Goal: Information Seeking & Learning: Find specific page/section

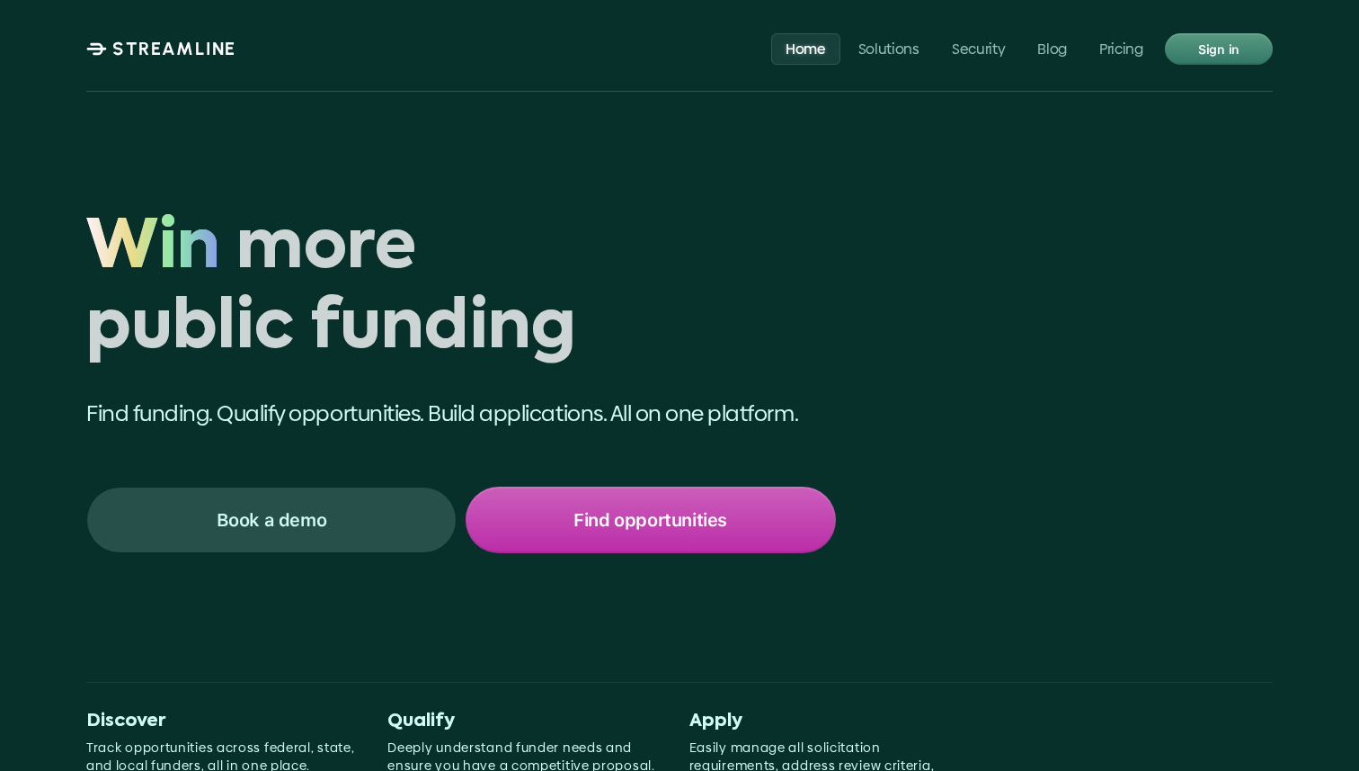
scroll to position [8176, 0]
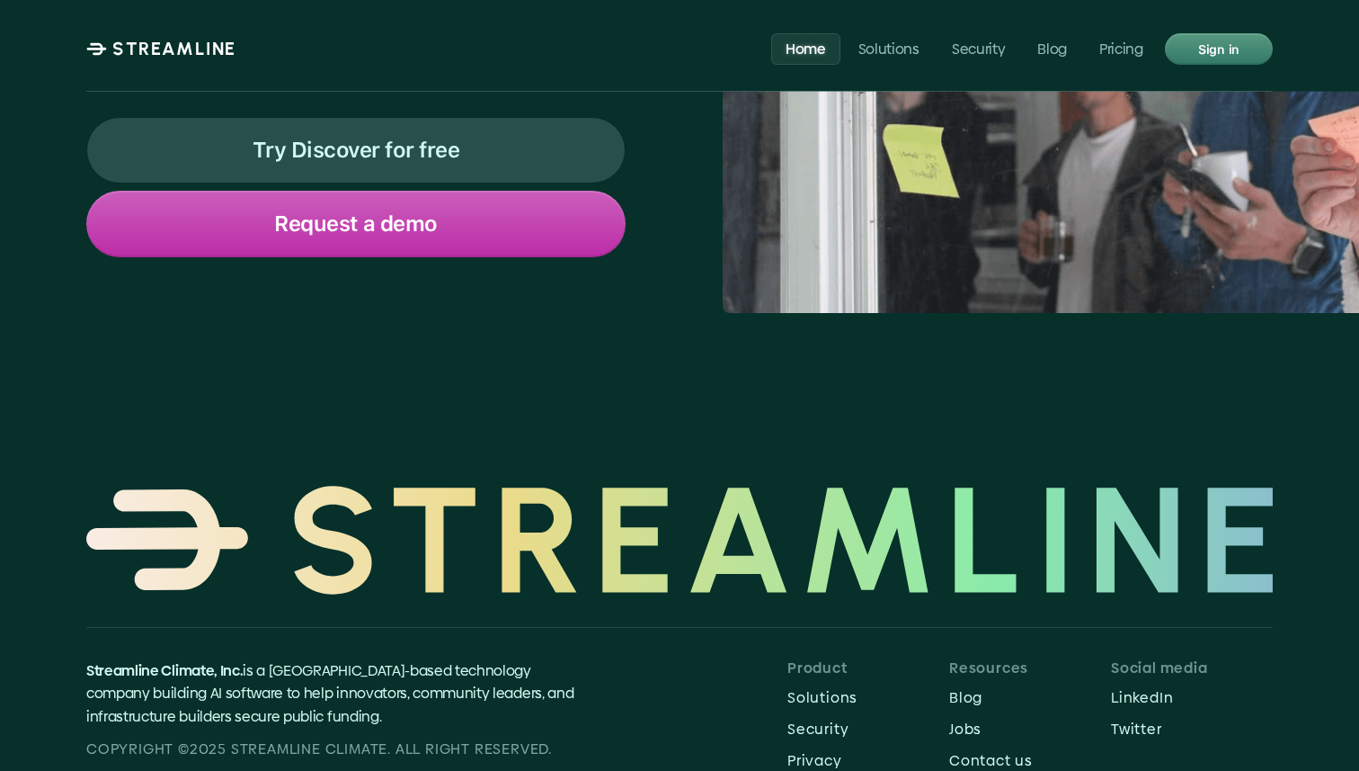
click at [171, 52] on p "STREAMLINE" at bounding box center [174, 49] width 124 height 22
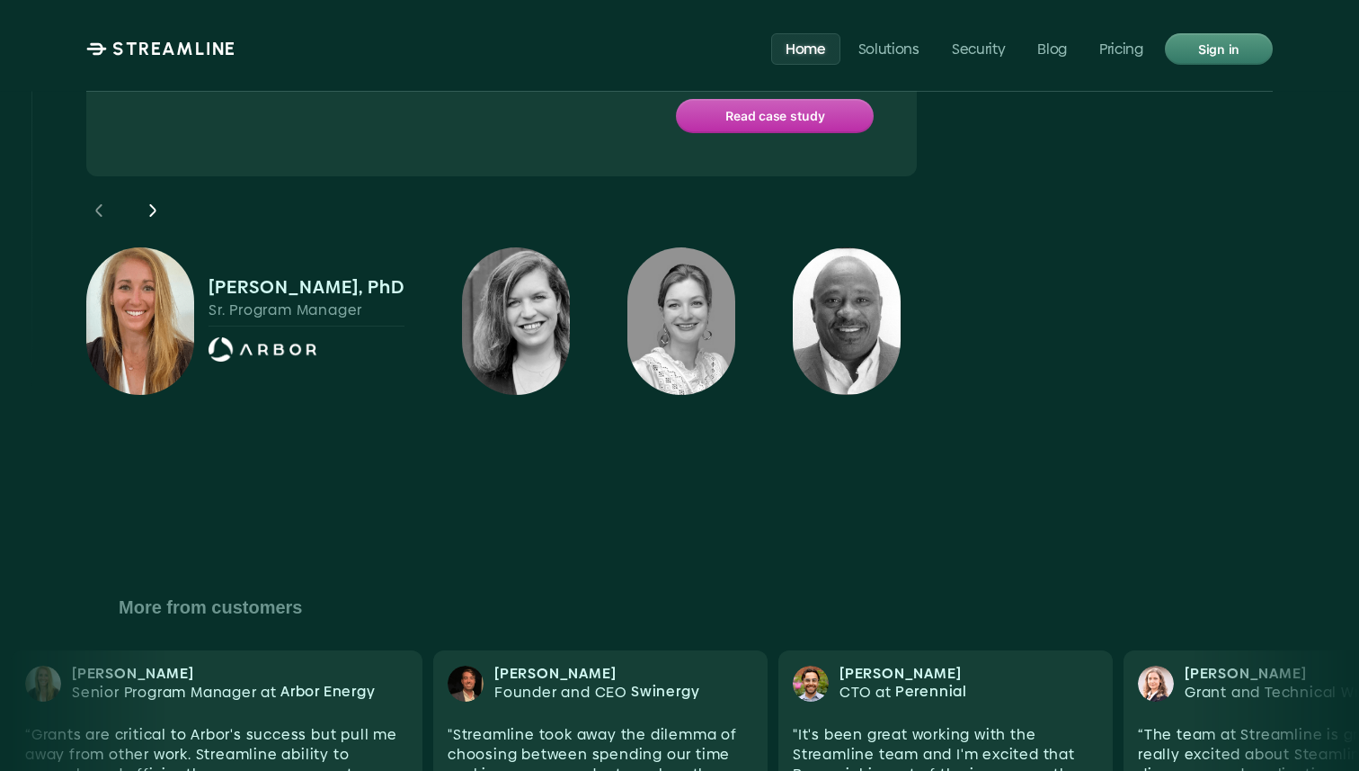
scroll to position [6639, 0]
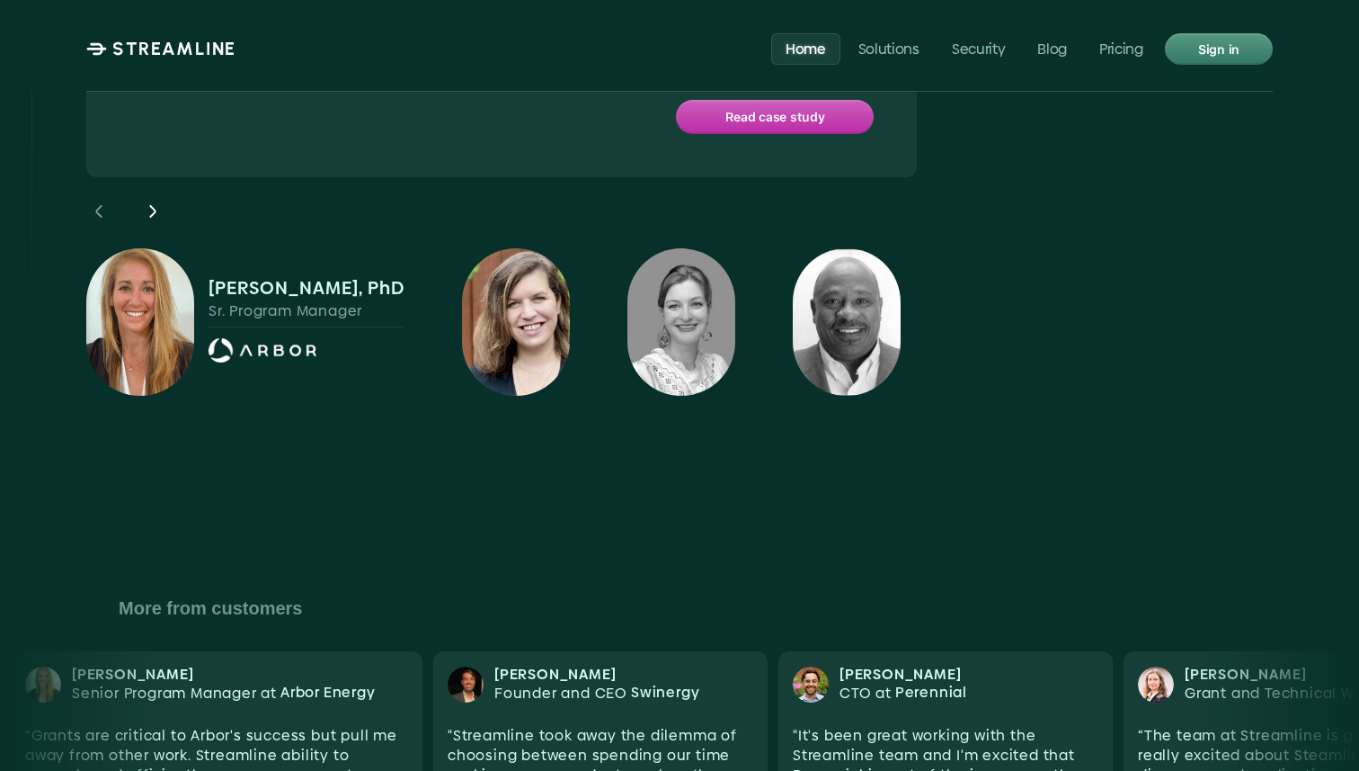
click at [517, 260] on img at bounding box center [516, 321] width 108 height 147
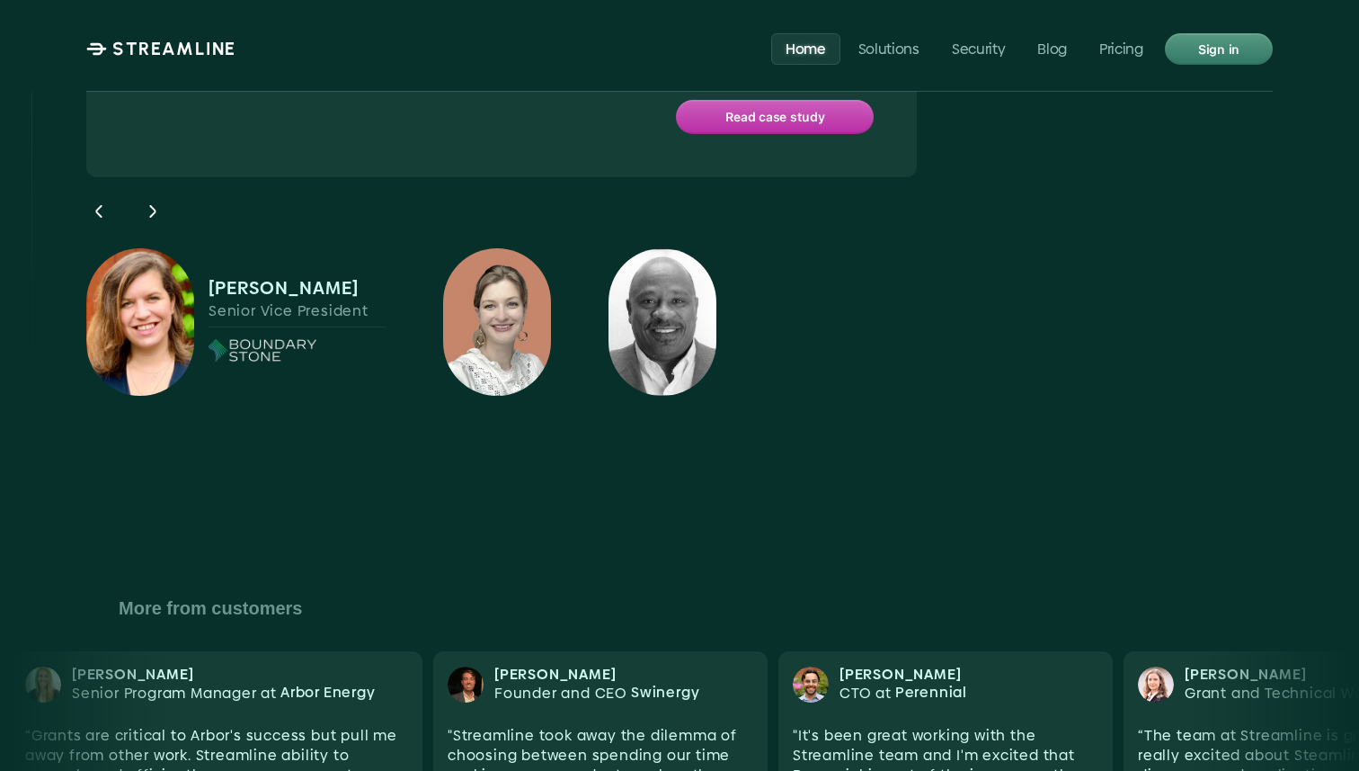
click at [517, 260] on img at bounding box center [497, 321] width 108 height 147
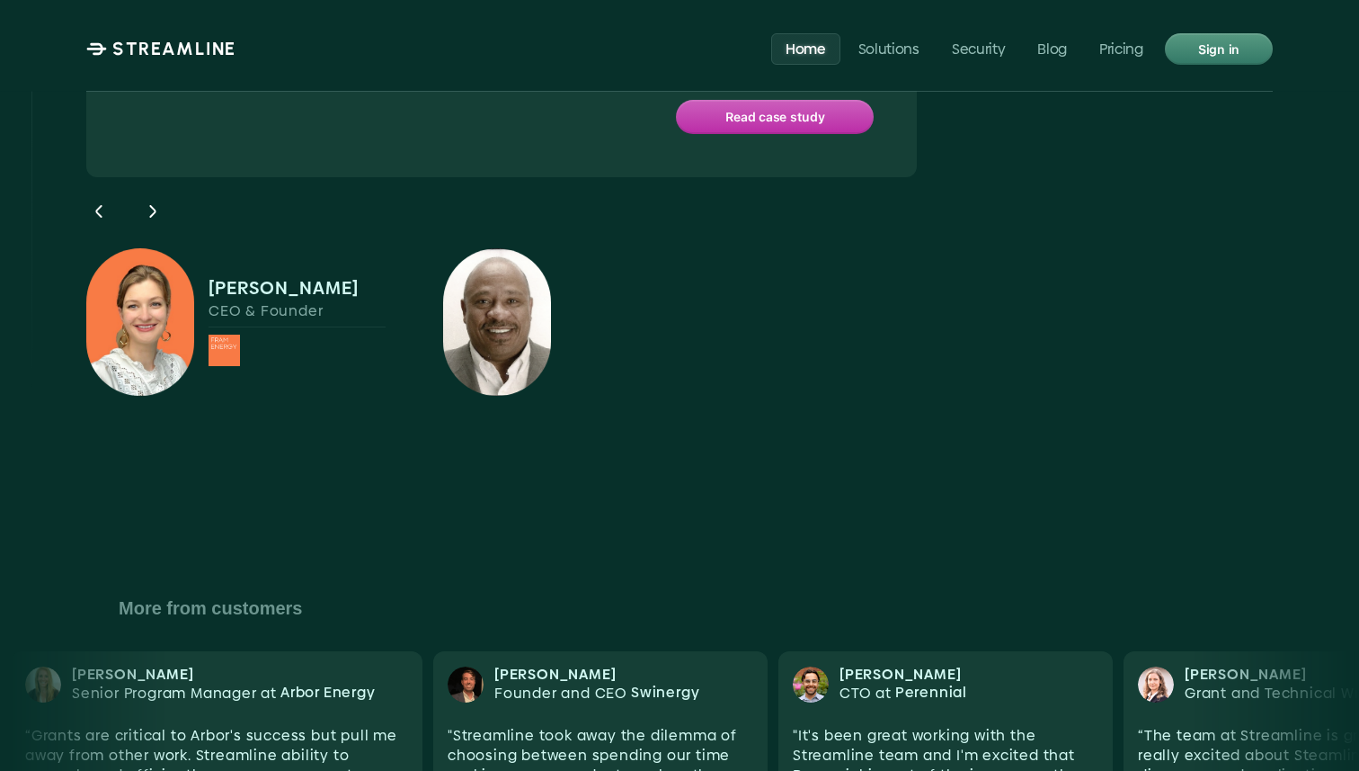
click at [517, 260] on img at bounding box center [497, 321] width 108 height 147
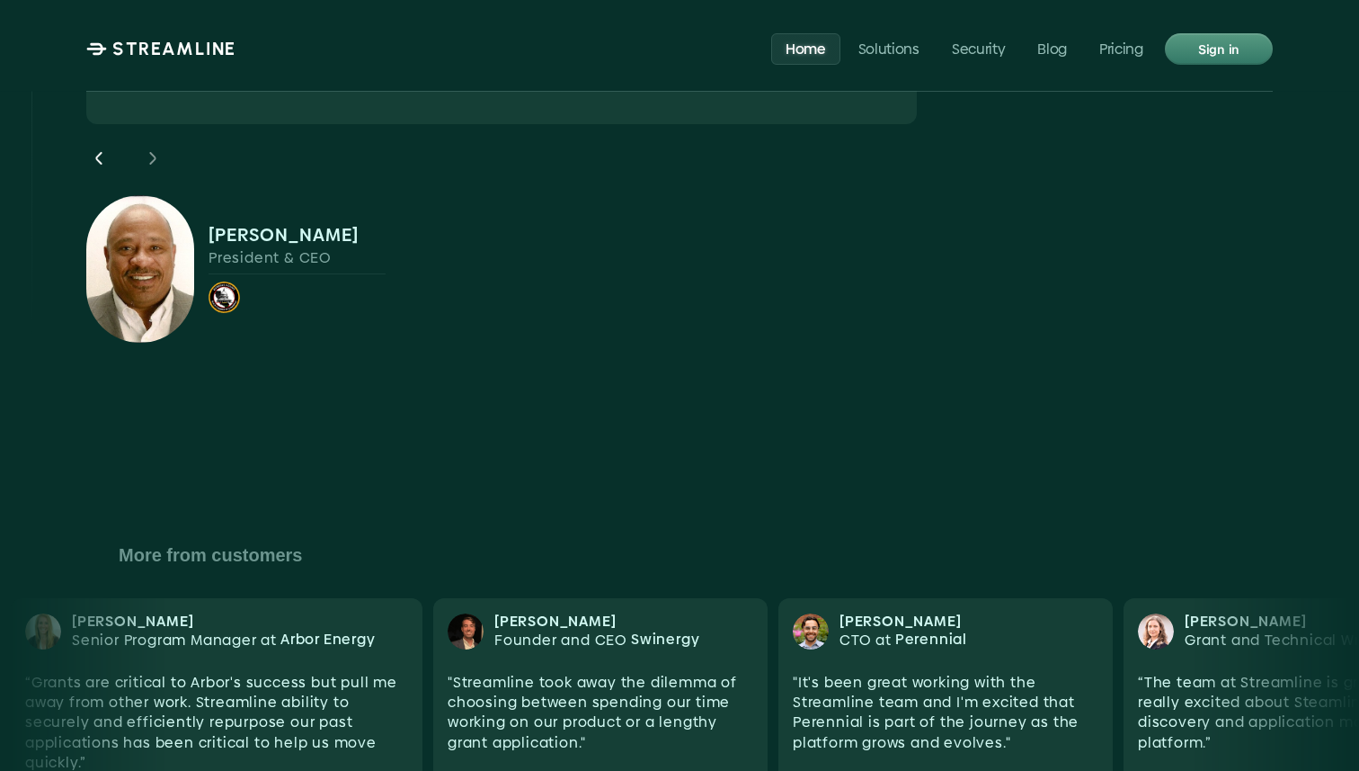
scroll to position [6314, 0]
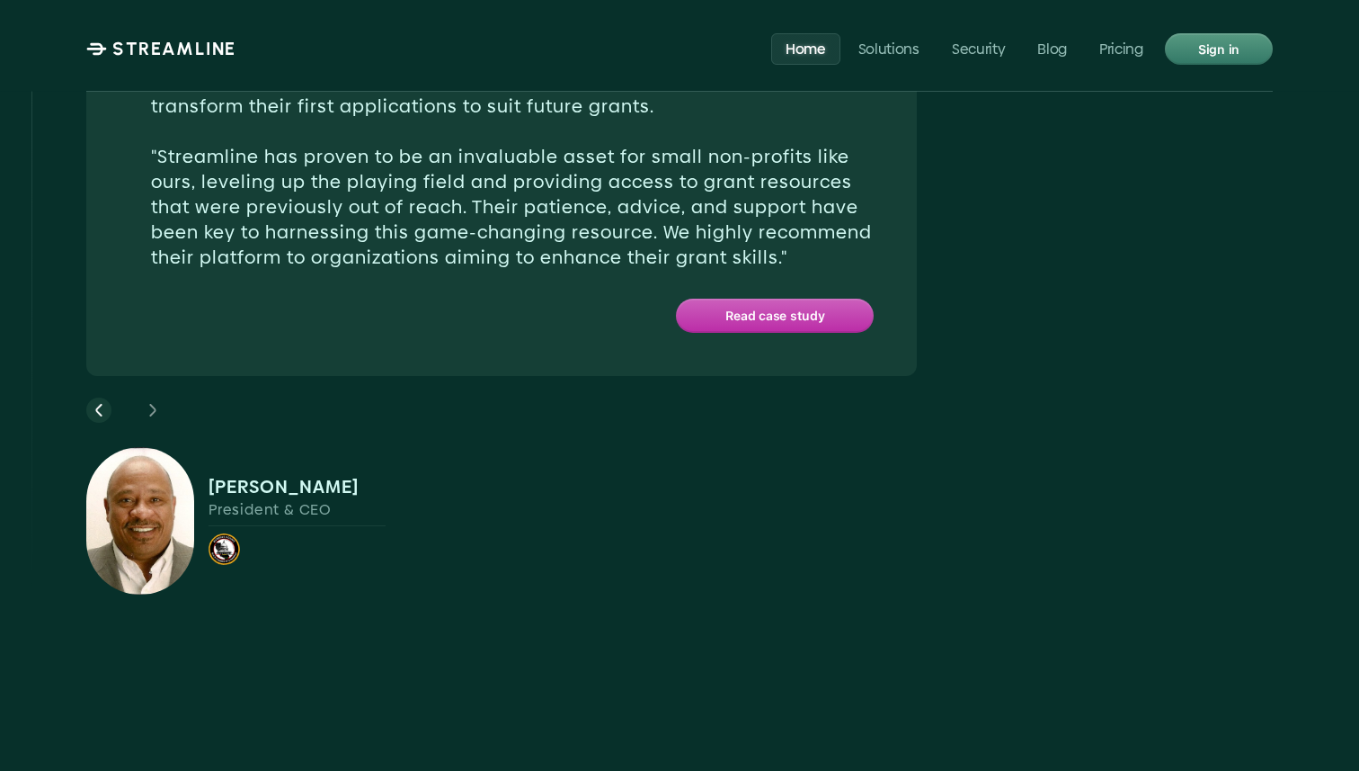
click at [106, 399] on icon at bounding box center [99, 410] width 22 height 22
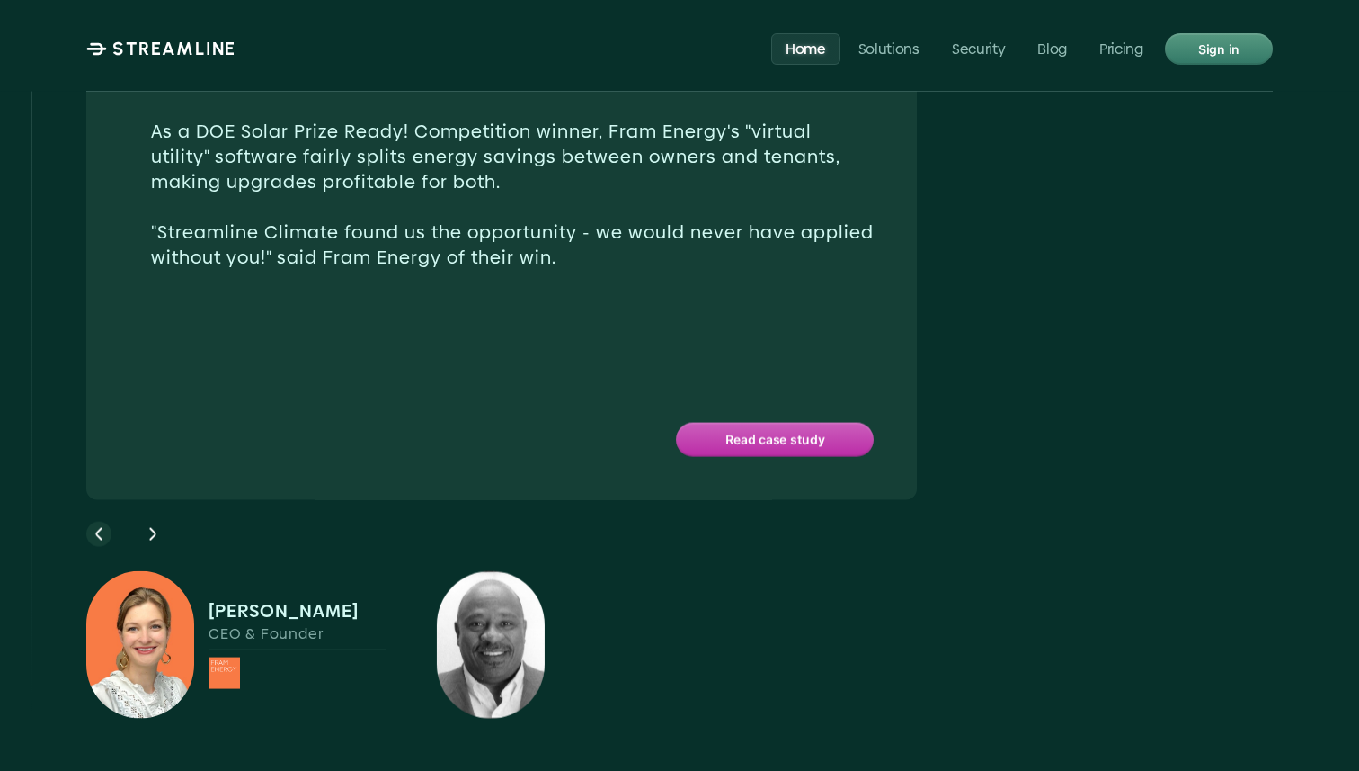
click at [106, 315] on div "Fram Energy is revolutionizing sustainable energy access by addressing the "spl…" at bounding box center [501, 225] width 831 height 550
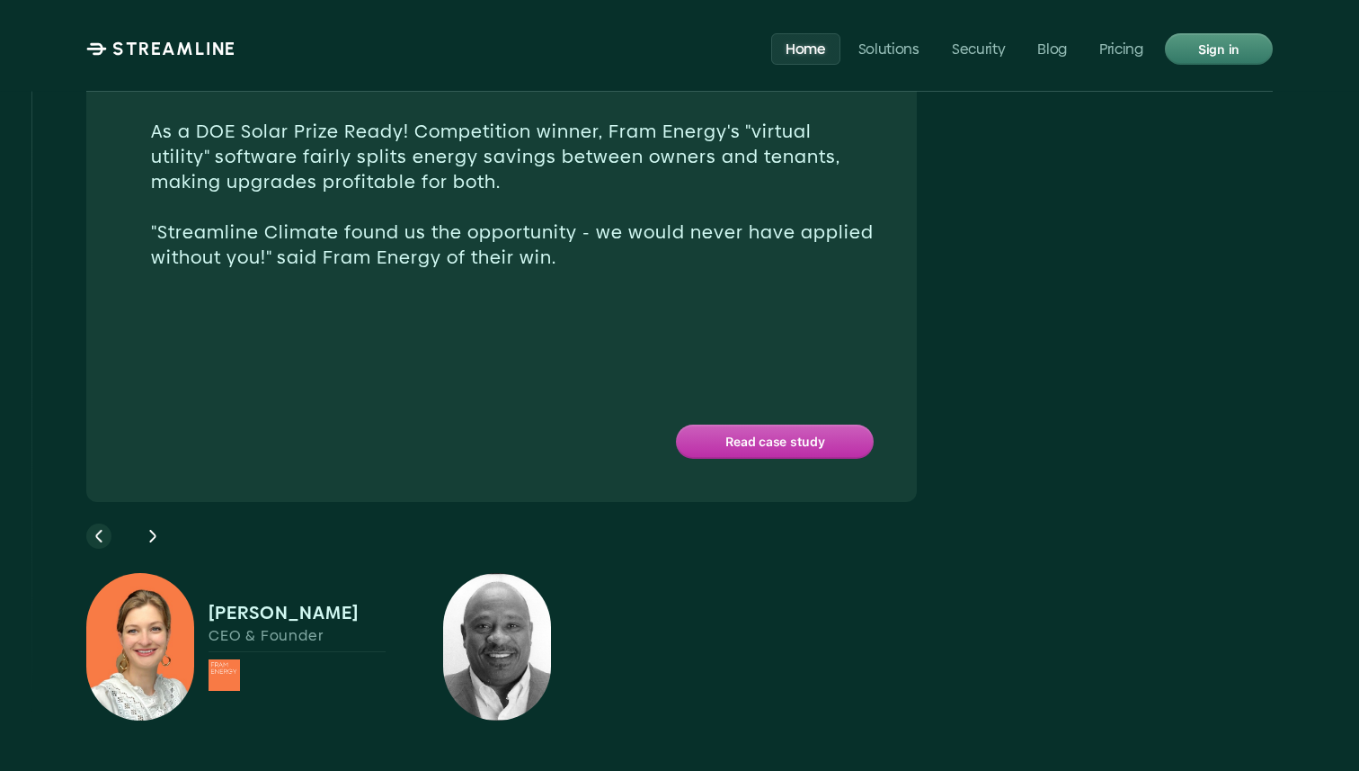
click at [94, 525] on icon at bounding box center [99, 536] width 22 height 22
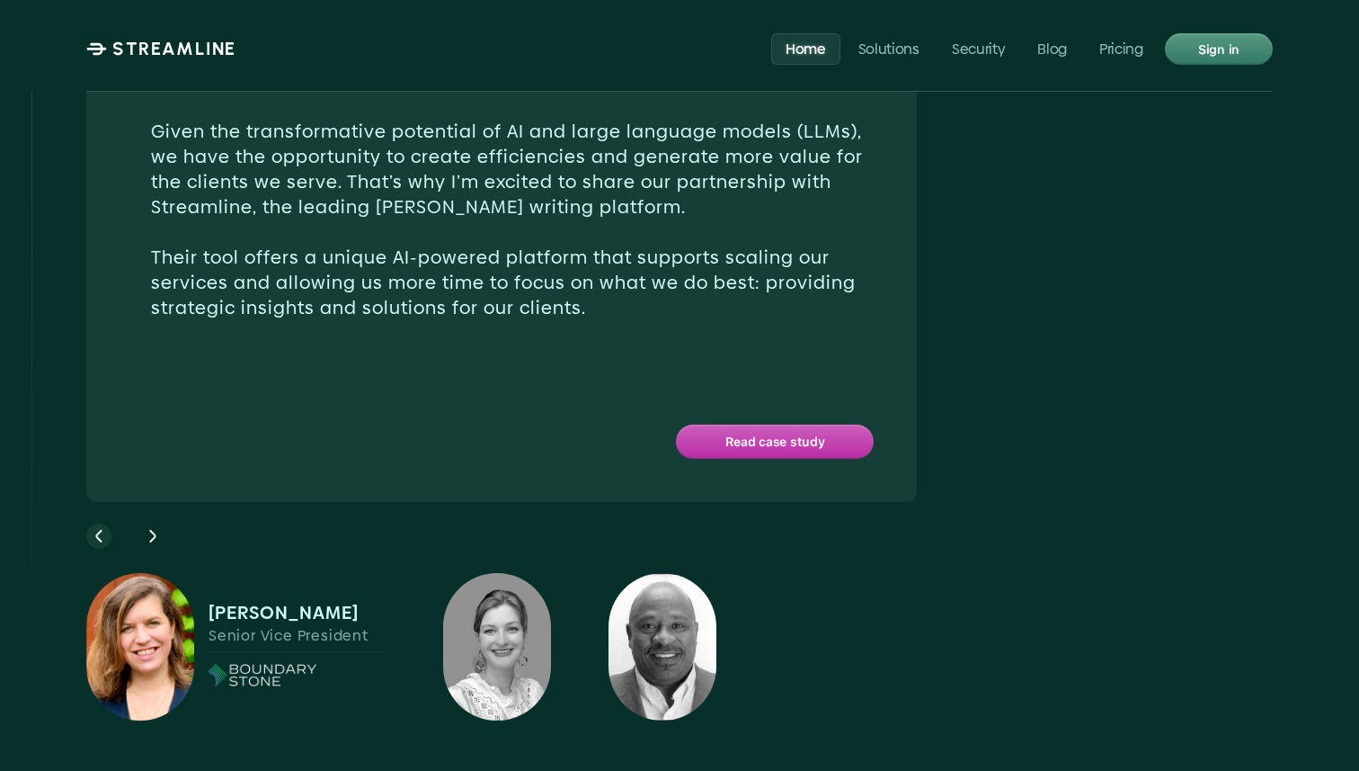
click at [99, 530] on use at bounding box center [98, 536] width 6 height 13
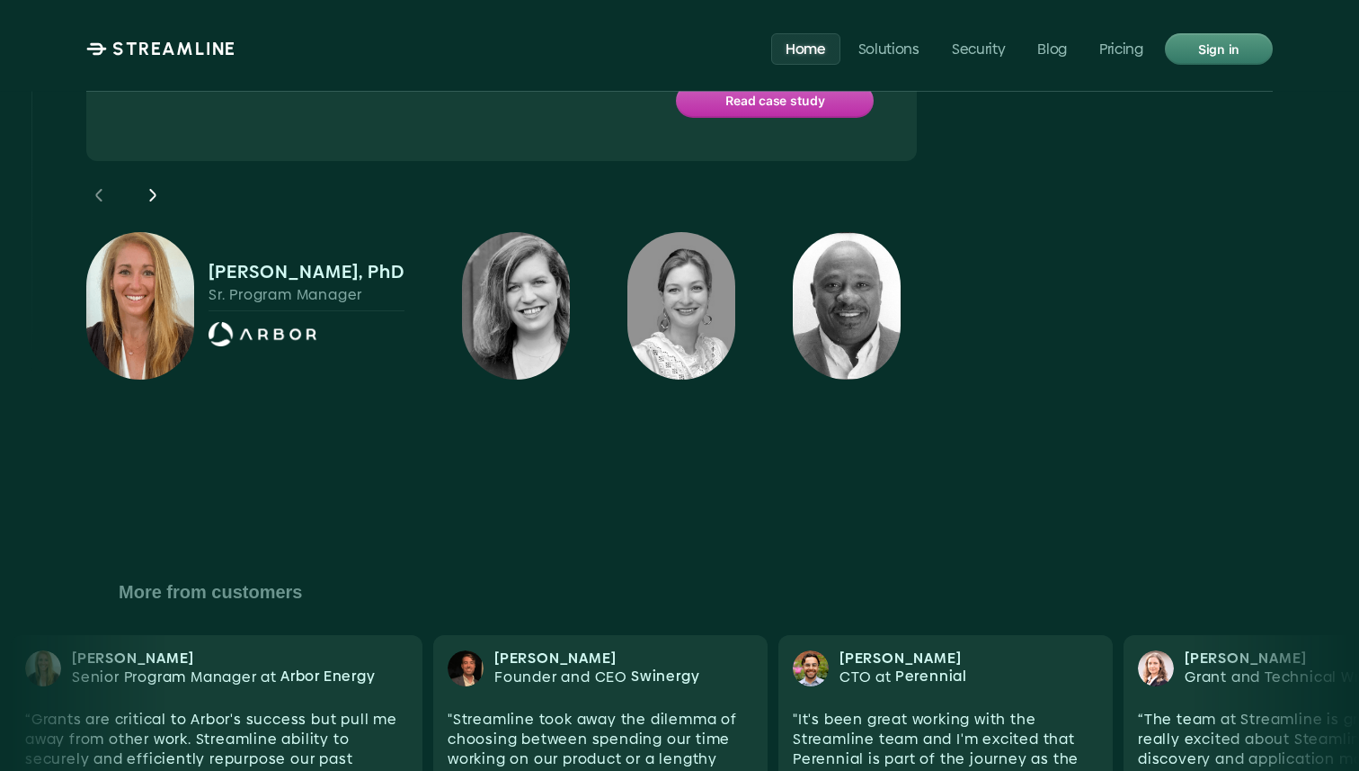
scroll to position [6665, 0]
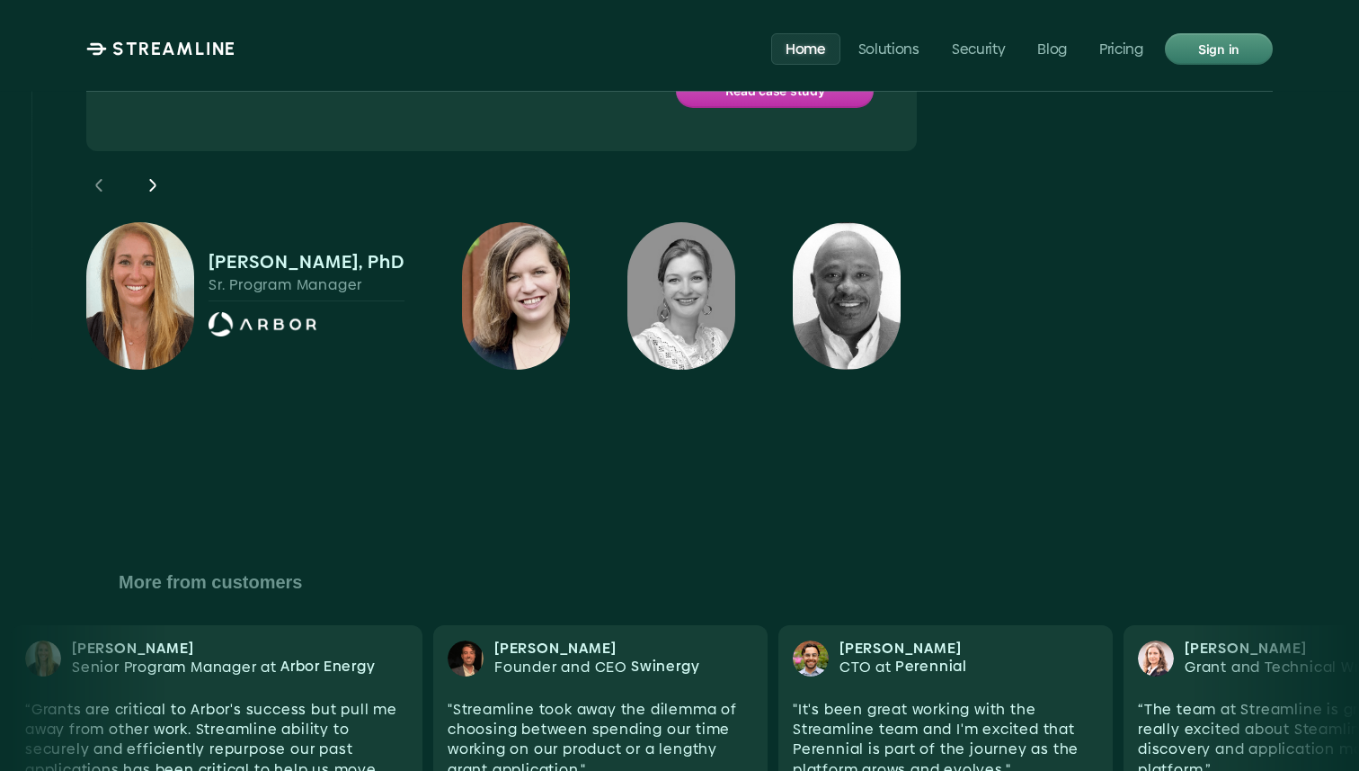
click at [498, 222] on img at bounding box center [516, 295] width 108 height 147
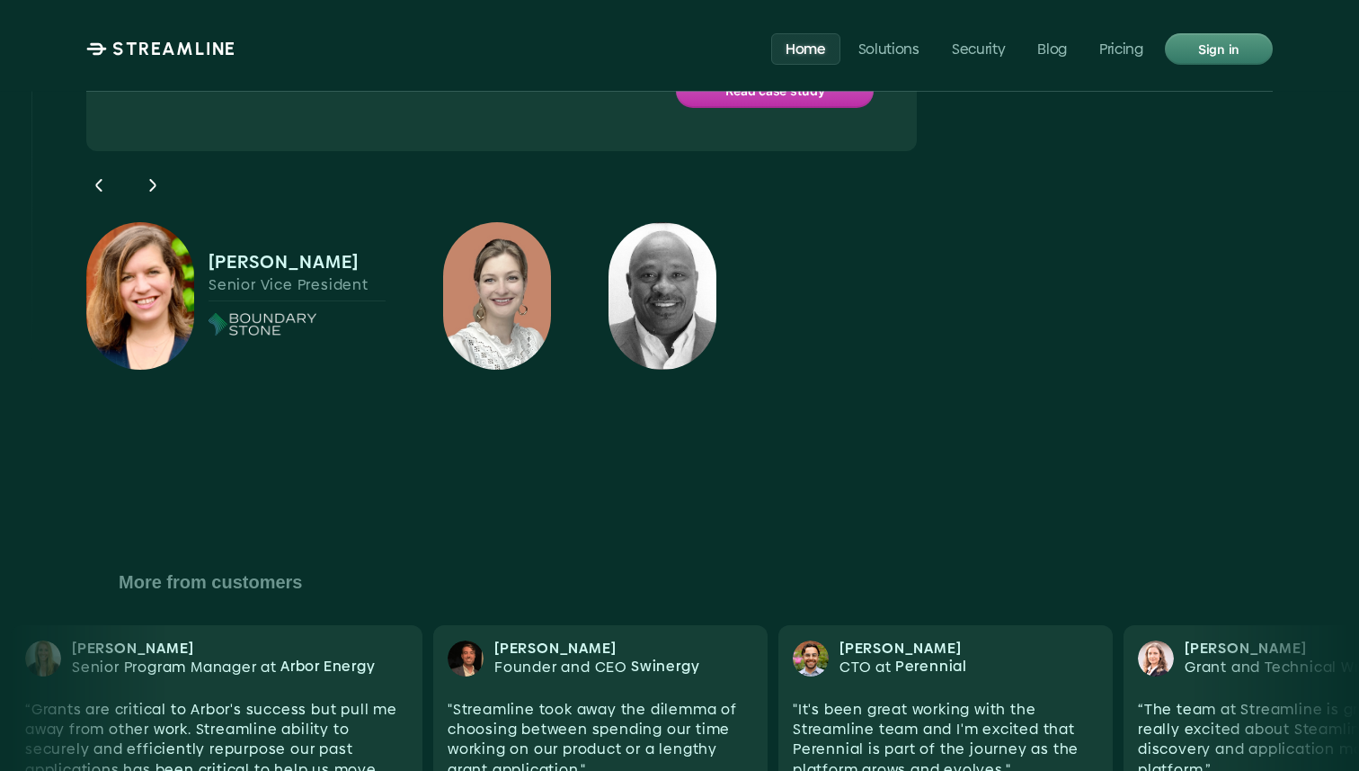
click at [498, 222] on img at bounding box center [497, 295] width 108 height 147
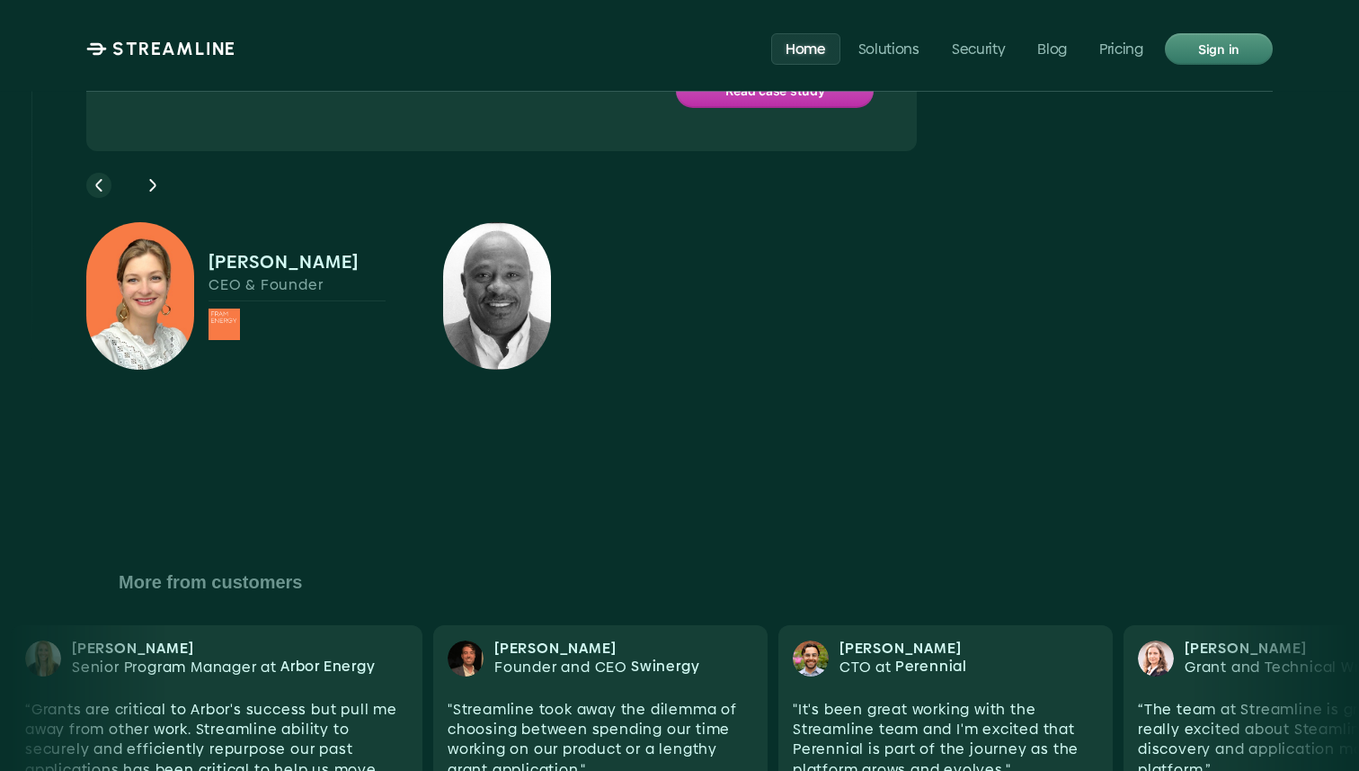
click at [104, 174] on icon at bounding box center [99, 185] width 22 height 22
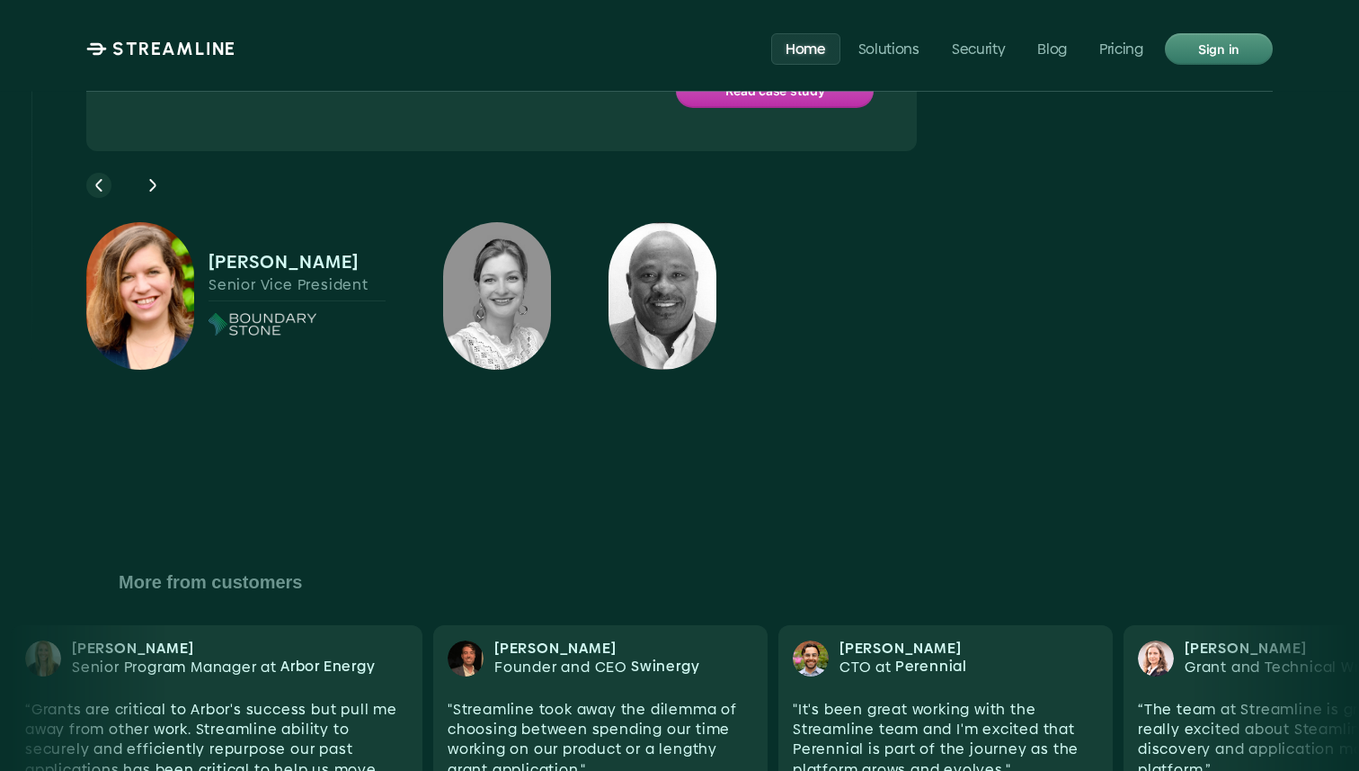
click at [104, 174] on icon at bounding box center [99, 185] width 22 height 22
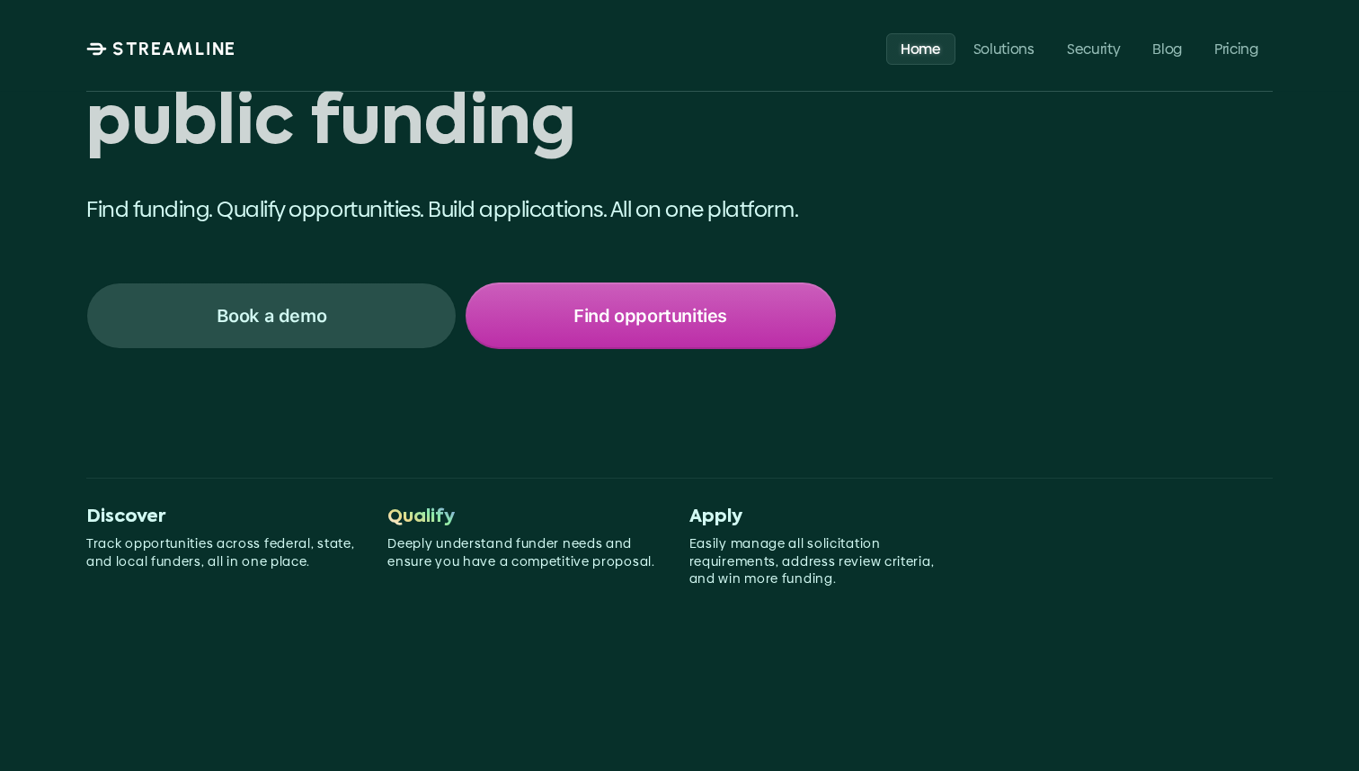
scroll to position [0, 0]
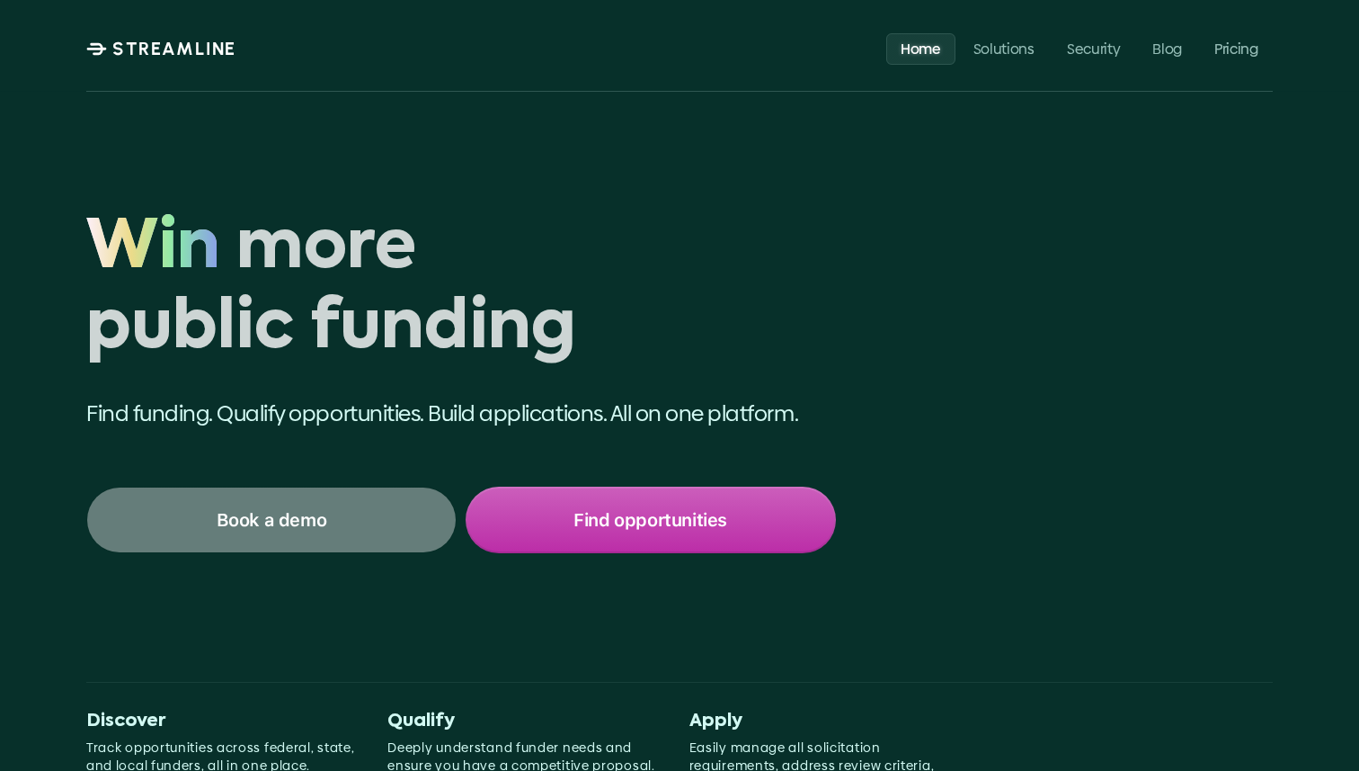
click at [379, 504] on div "Book a demo" at bounding box center [271, 519] width 369 height 65
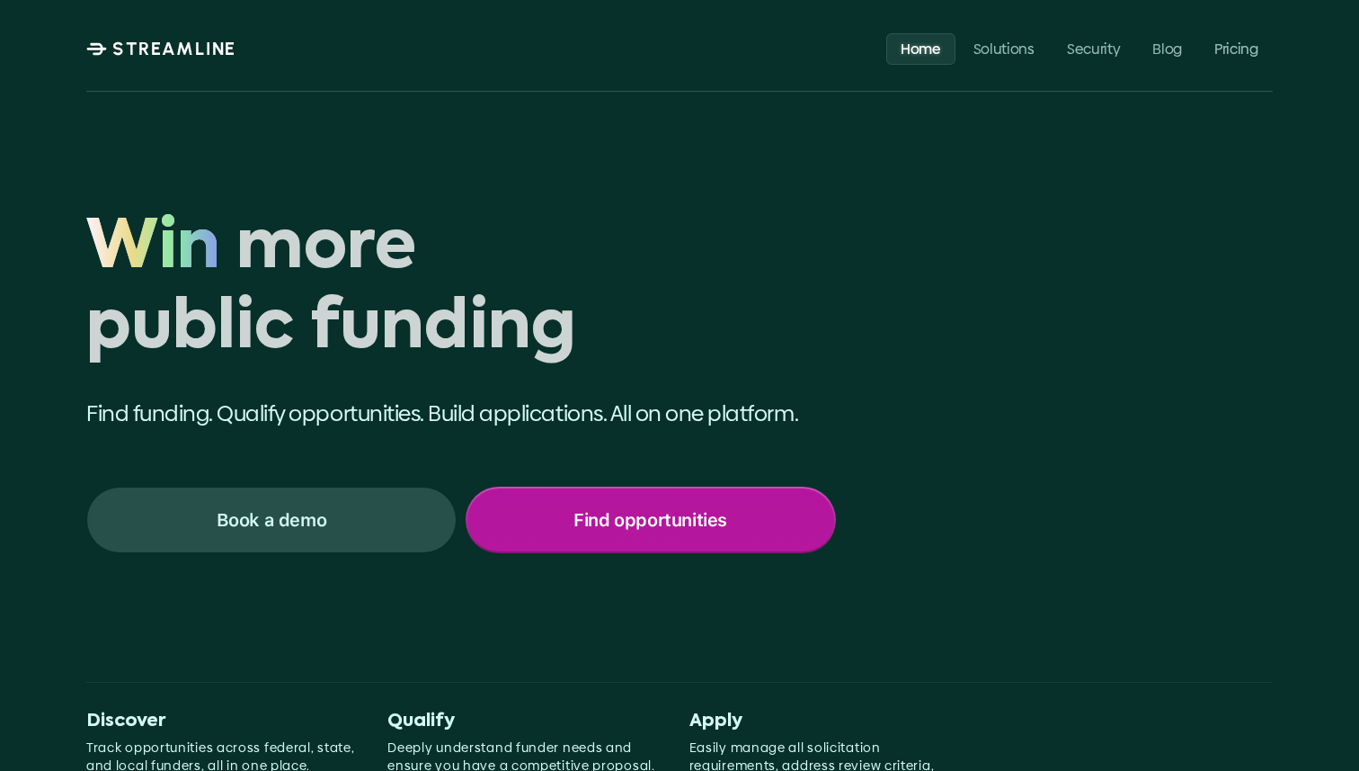
click at [637, 521] on p "Find opportunities" at bounding box center [651, 519] width 154 height 23
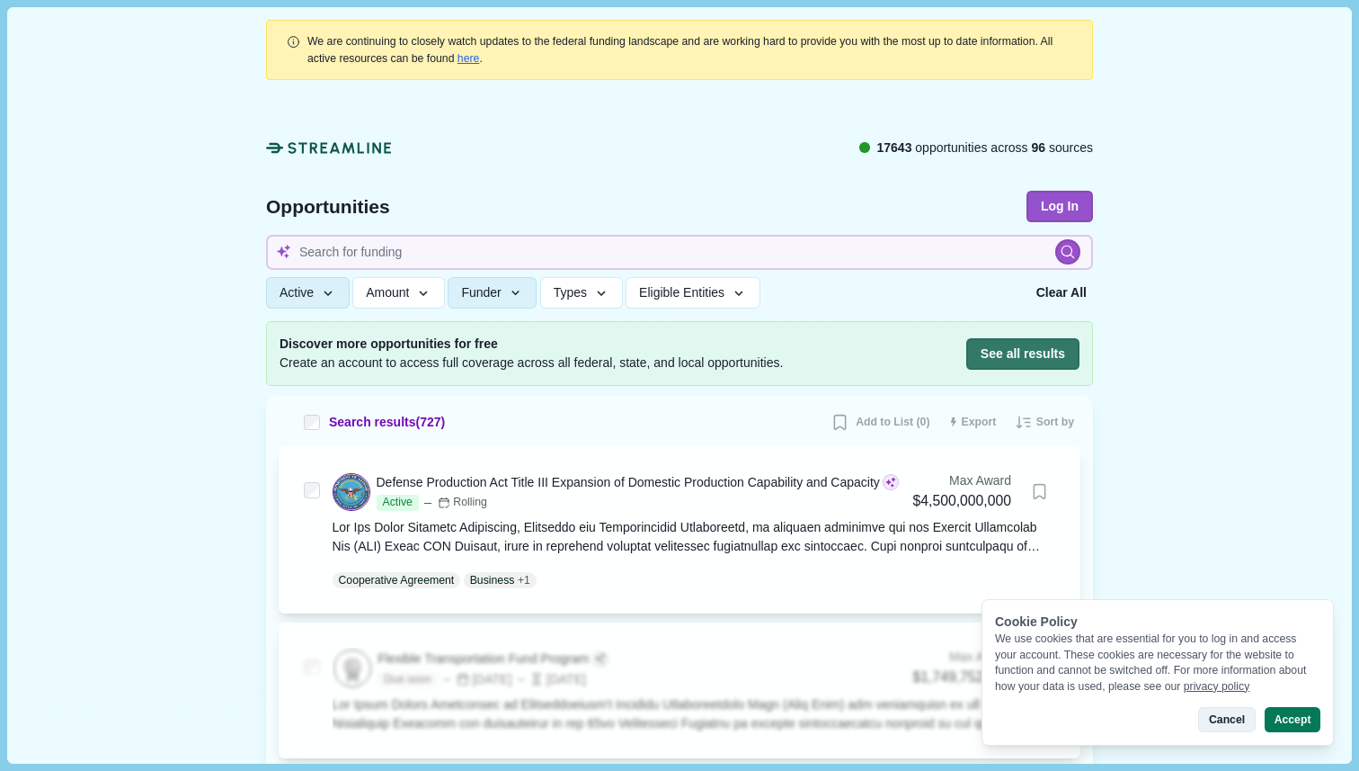
click at [1228, 723] on button "Cancel" at bounding box center [1227, 719] width 57 height 25
